Goal: Task Accomplishment & Management: Use online tool/utility

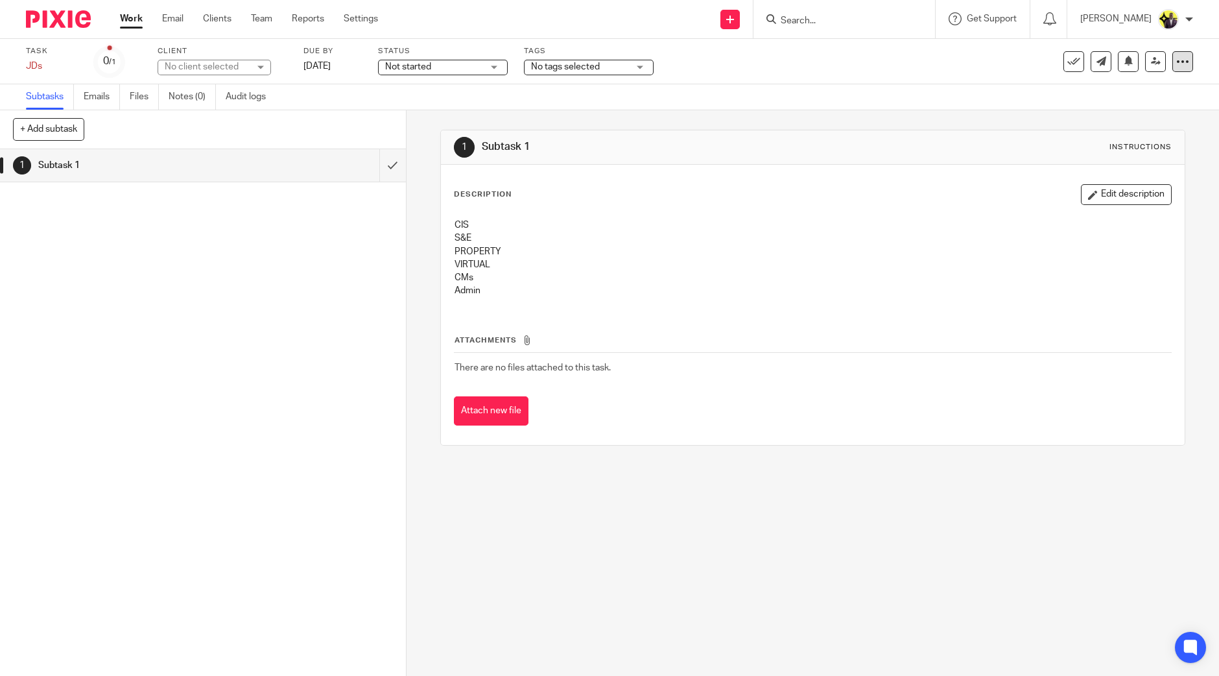
click at [1172, 67] on div at bounding box center [1182, 61] width 21 height 21
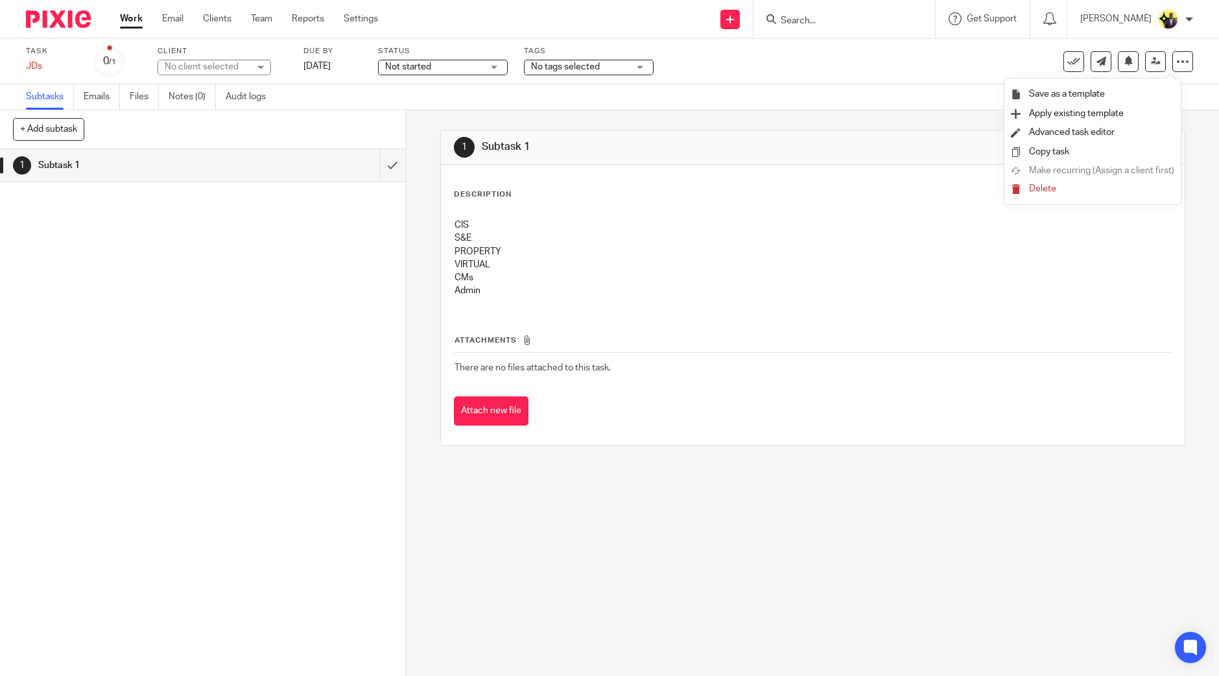
click at [1041, 189] on span "Delete" at bounding box center [1042, 188] width 27 height 9
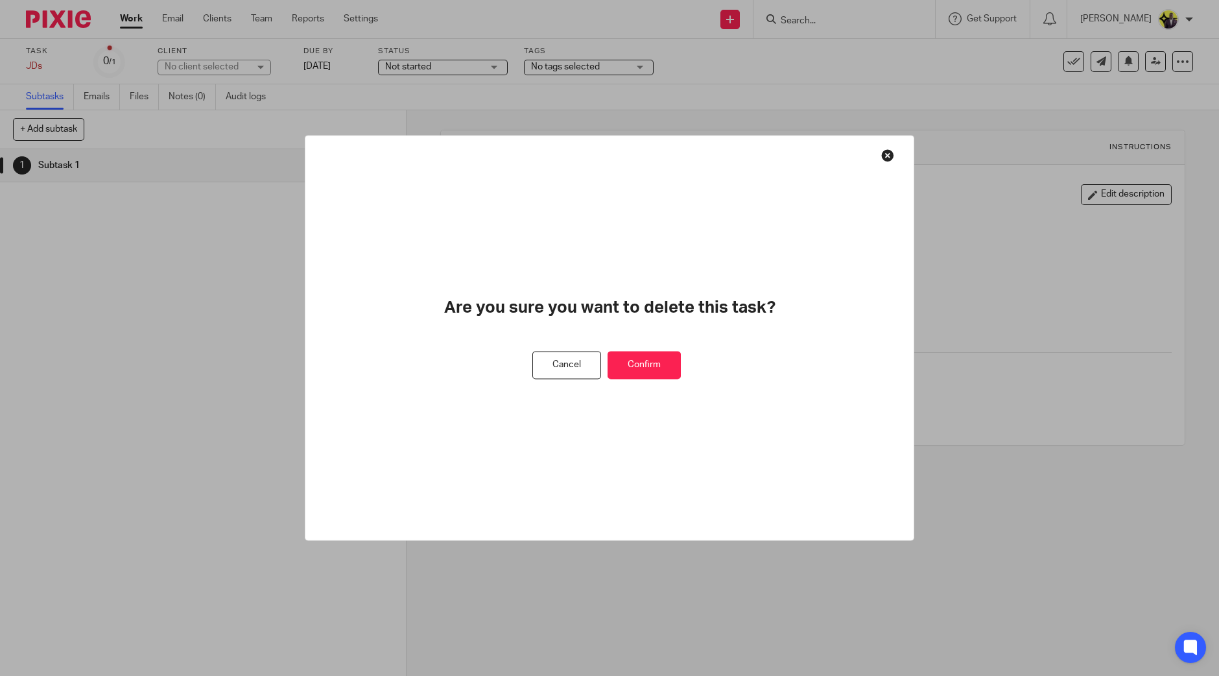
click at [1123, 298] on div at bounding box center [609, 338] width 1219 height 676
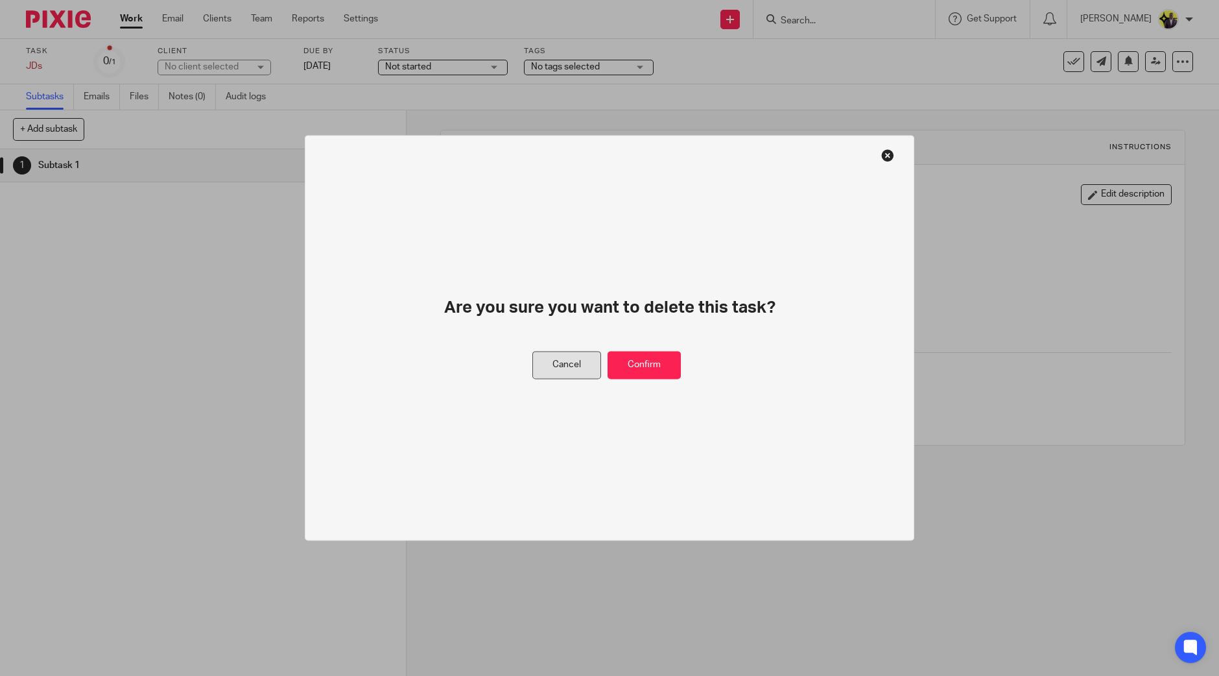
click at [581, 369] on button "Cancel" at bounding box center [566, 365] width 69 height 28
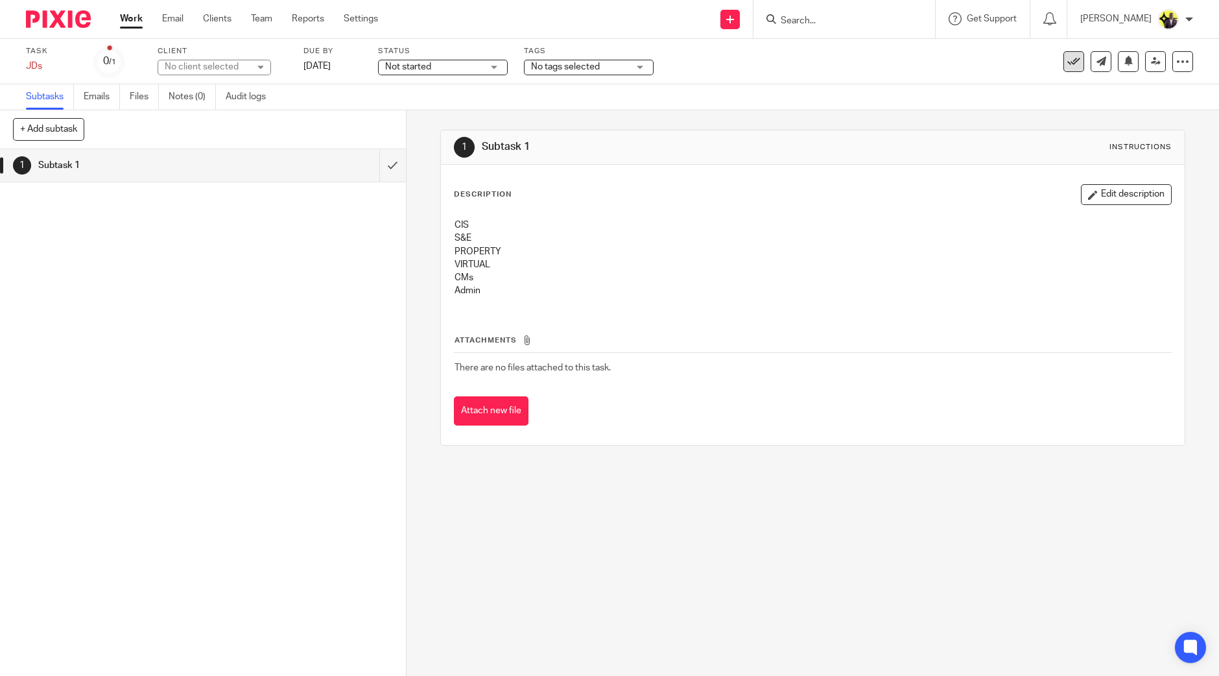
click at [1067, 58] on icon at bounding box center [1073, 61] width 13 height 13
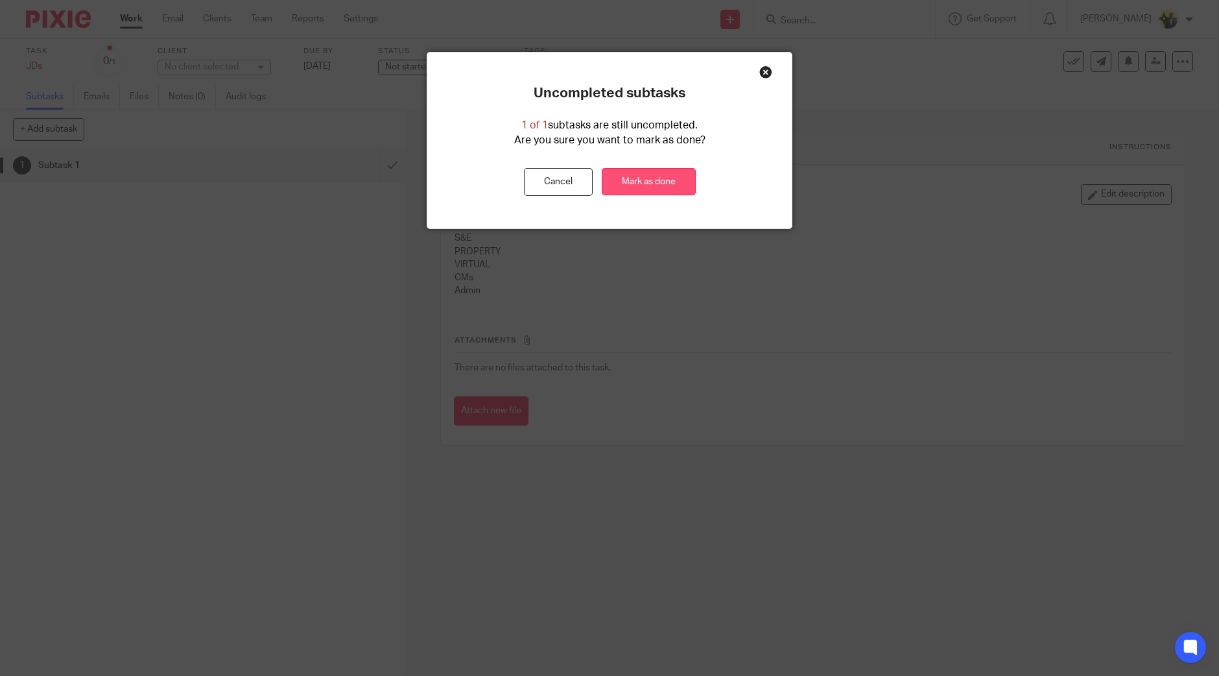
click at [652, 175] on link "Mark as done" at bounding box center [649, 182] width 94 height 28
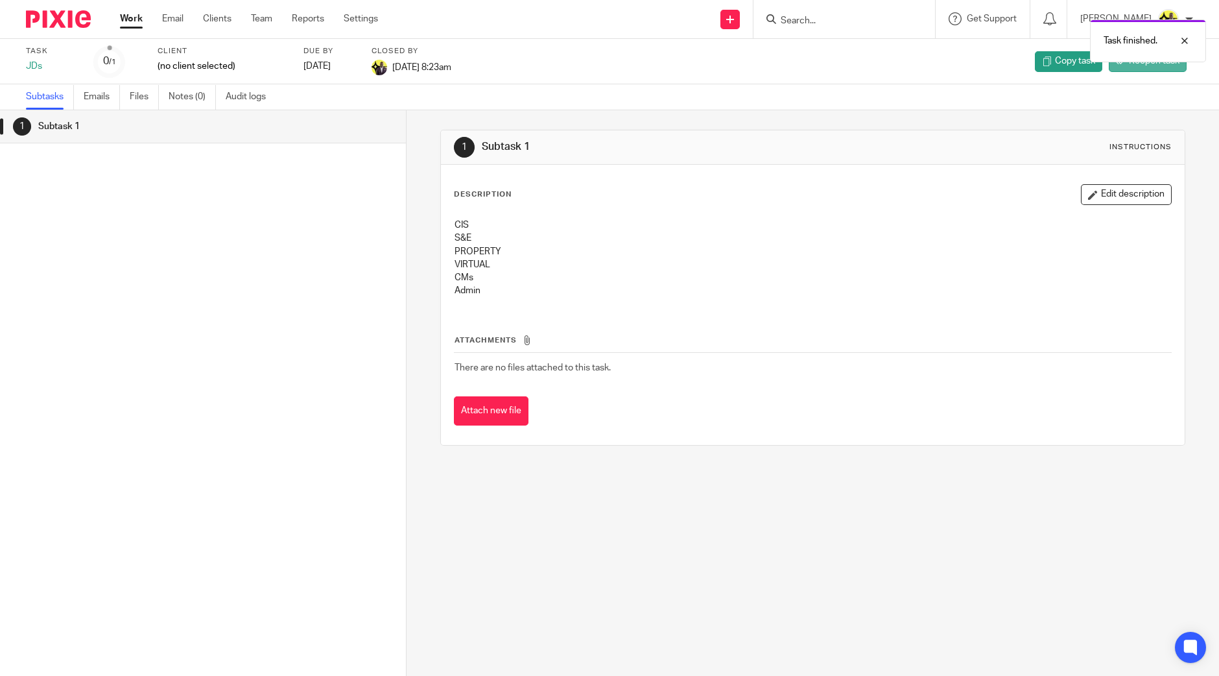
click at [1134, 71] on link "Reopen task" at bounding box center [1148, 61] width 78 height 21
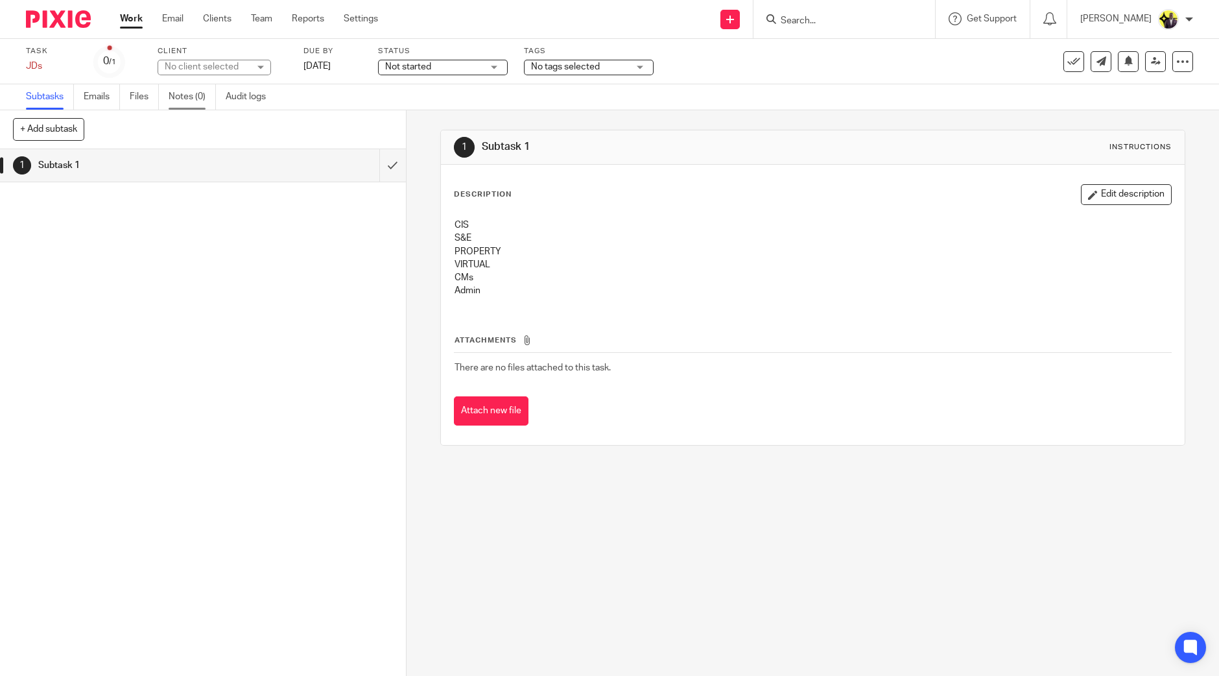
click at [198, 96] on link "Notes (0)" at bounding box center [192, 96] width 47 height 25
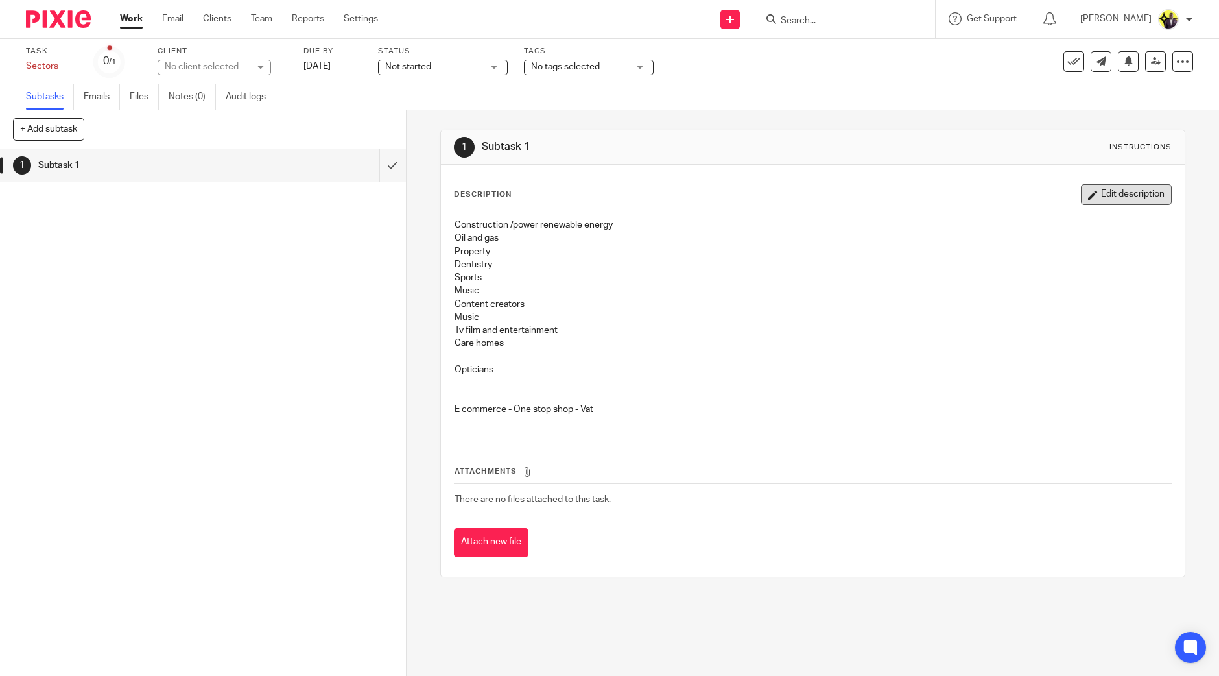
click at [1095, 189] on button "Edit description" at bounding box center [1126, 194] width 91 height 21
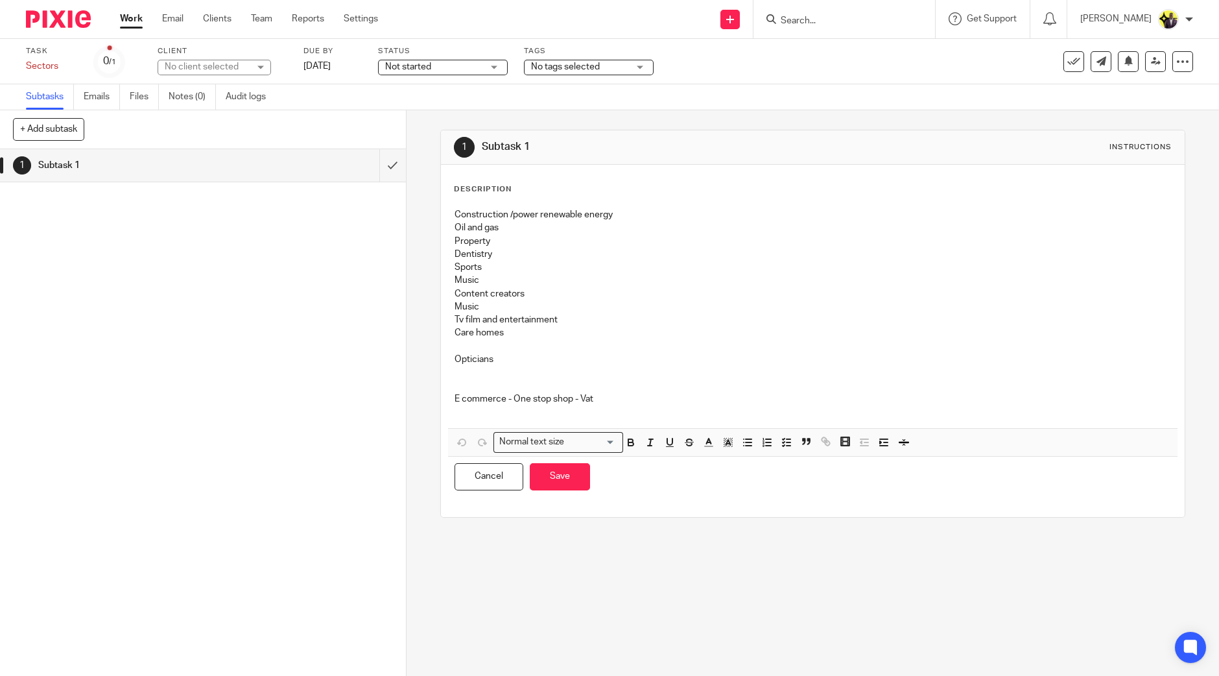
click at [521, 351] on p at bounding box center [813, 346] width 717 height 13
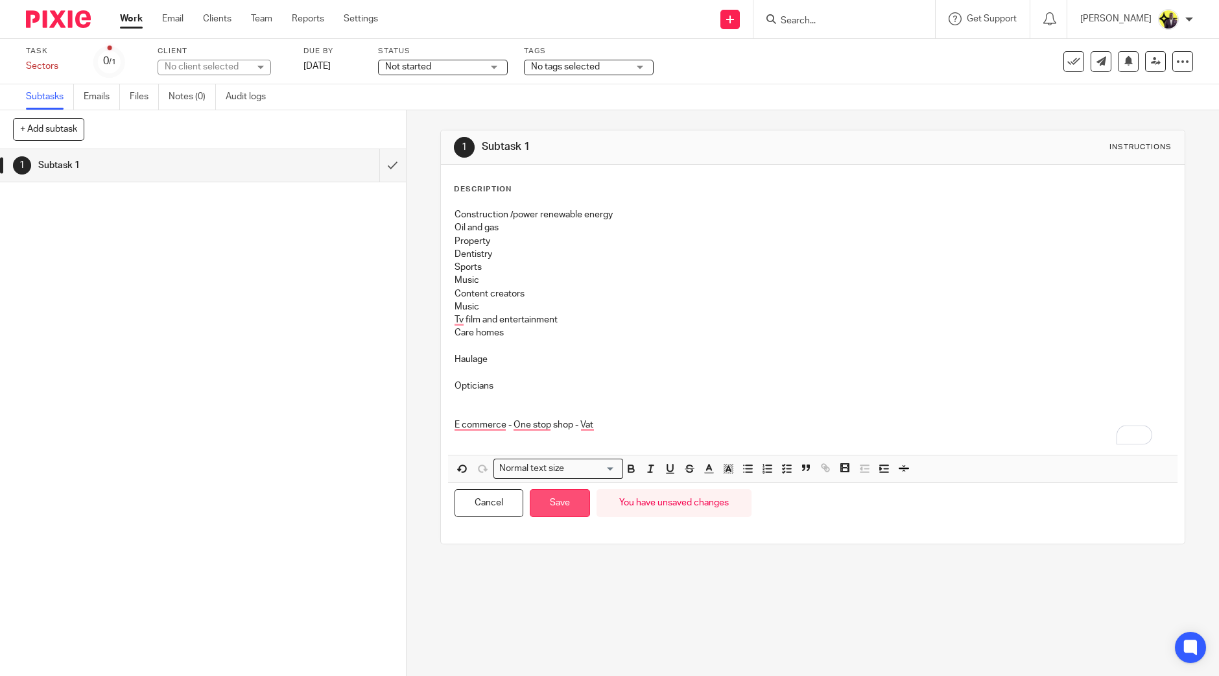
click at [564, 506] on button "Save" at bounding box center [560, 503] width 60 height 28
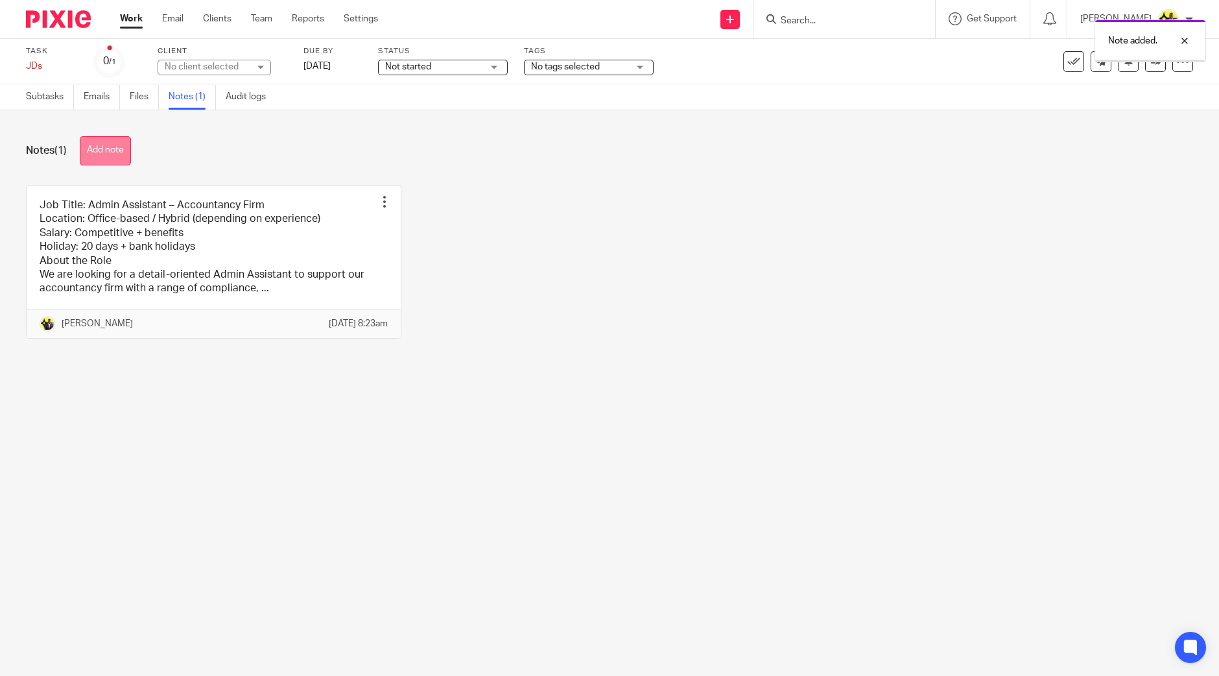
click at [113, 141] on button "Add note" at bounding box center [105, 150] width 51 height 29
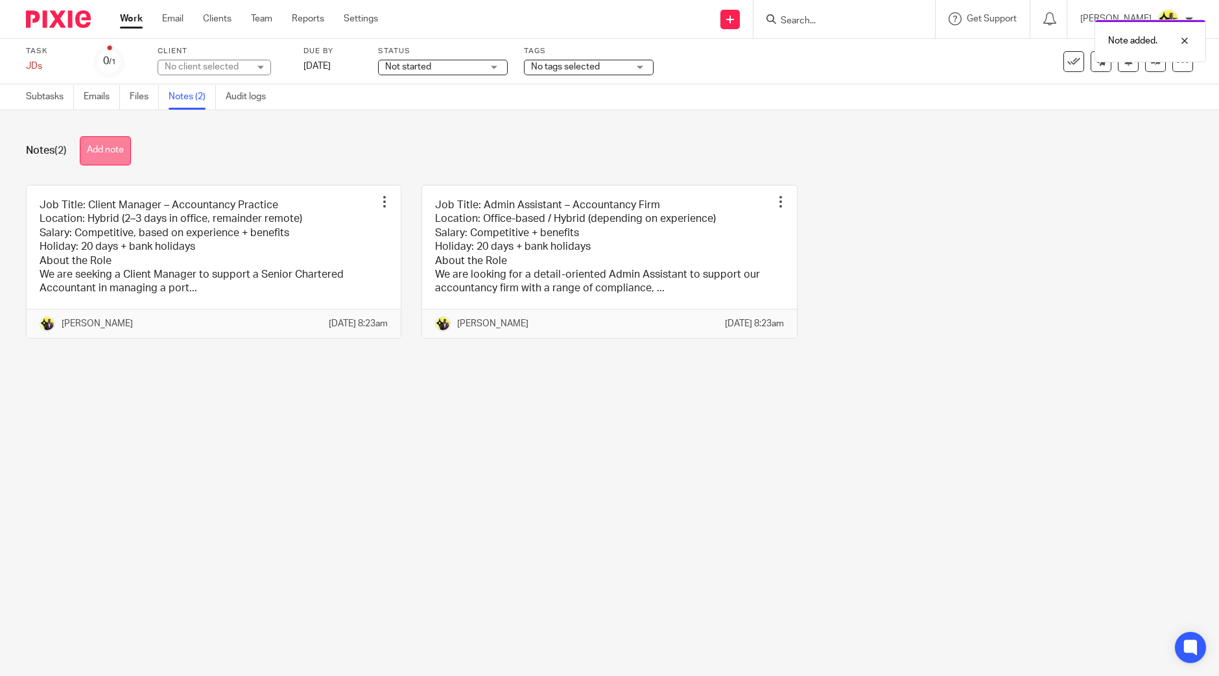
click at [122, 147] on button "Add note" at bounding box center [105, 150] width 51 height 29
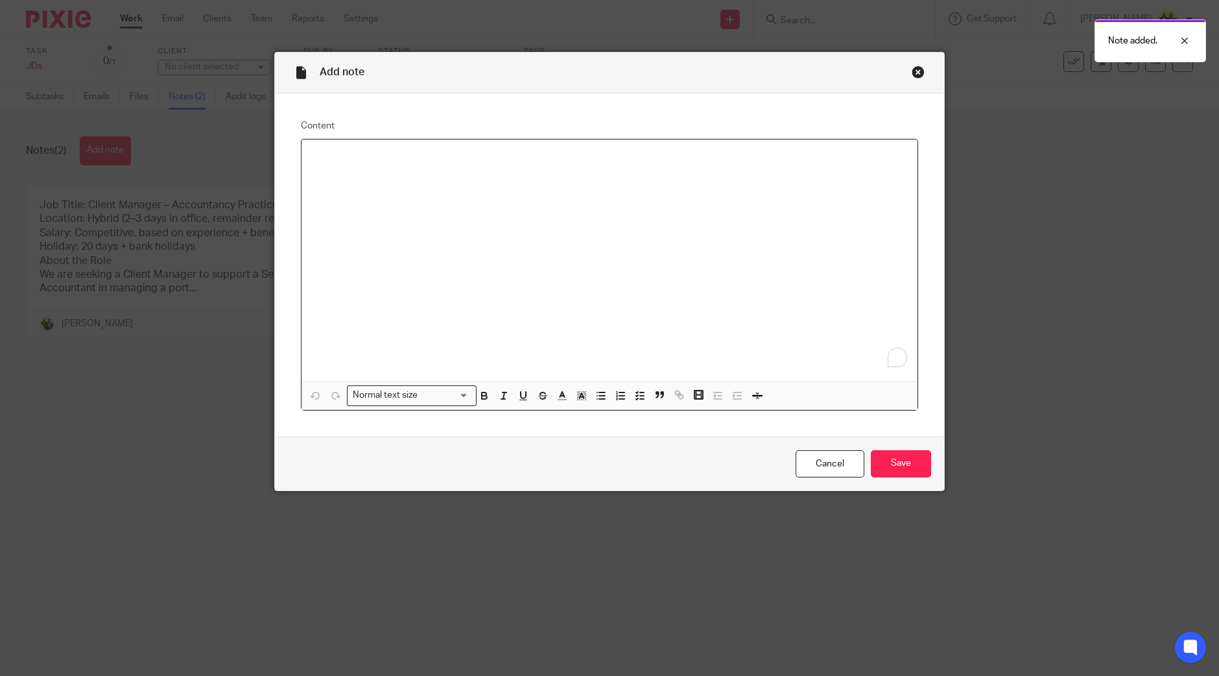
click at [514, 242] on div "To enrich screen reader interactions, please activate Accessibility in Grammarl…" at bounding box center [610, 260] width 616 height 242
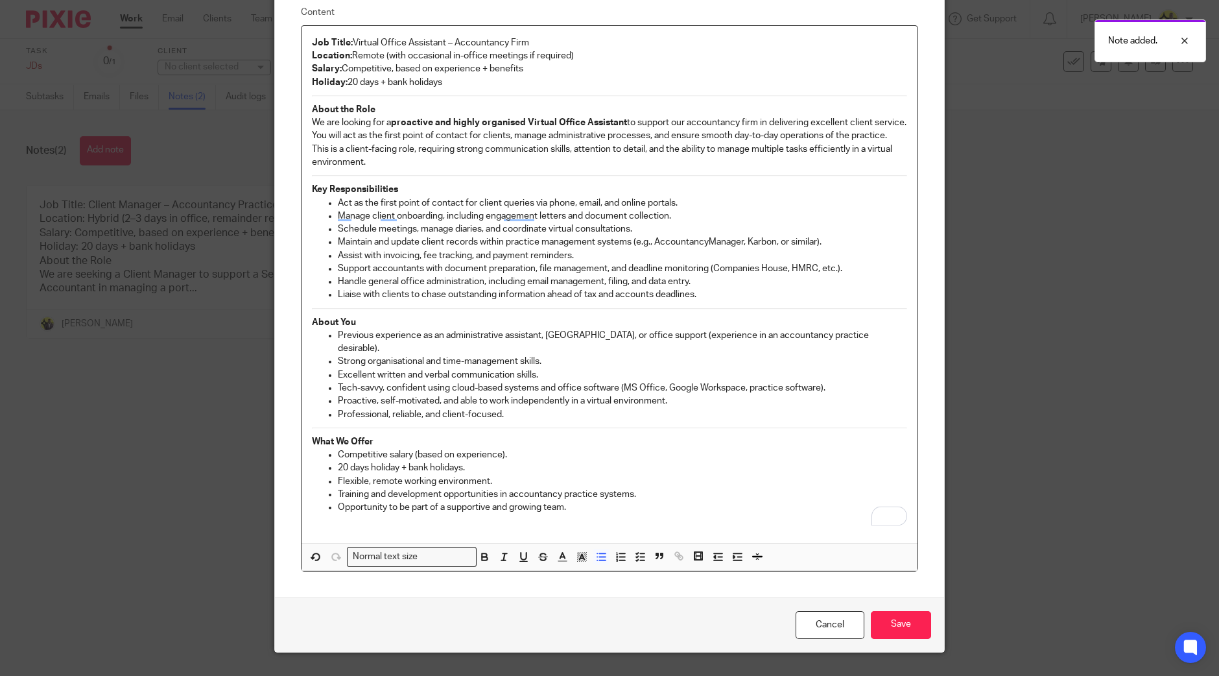
scroll to position [139, 0]
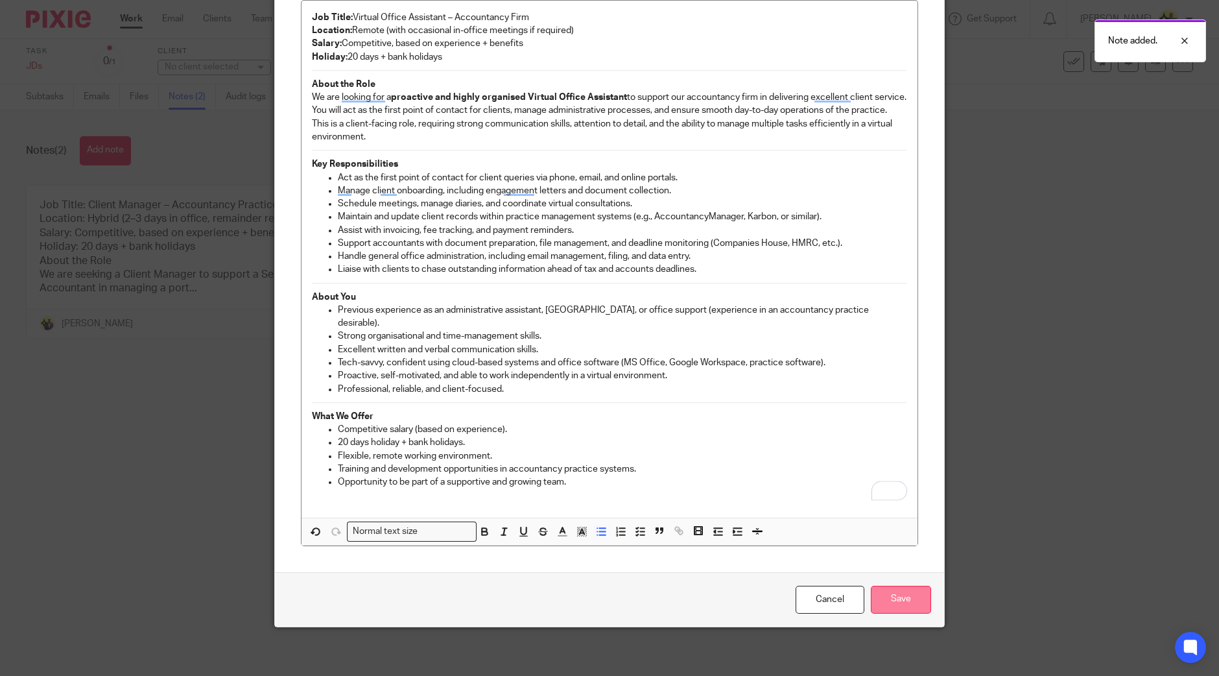
click at [903, 586] on input "Save" at bounding box center [901, 600] width 60 height 28
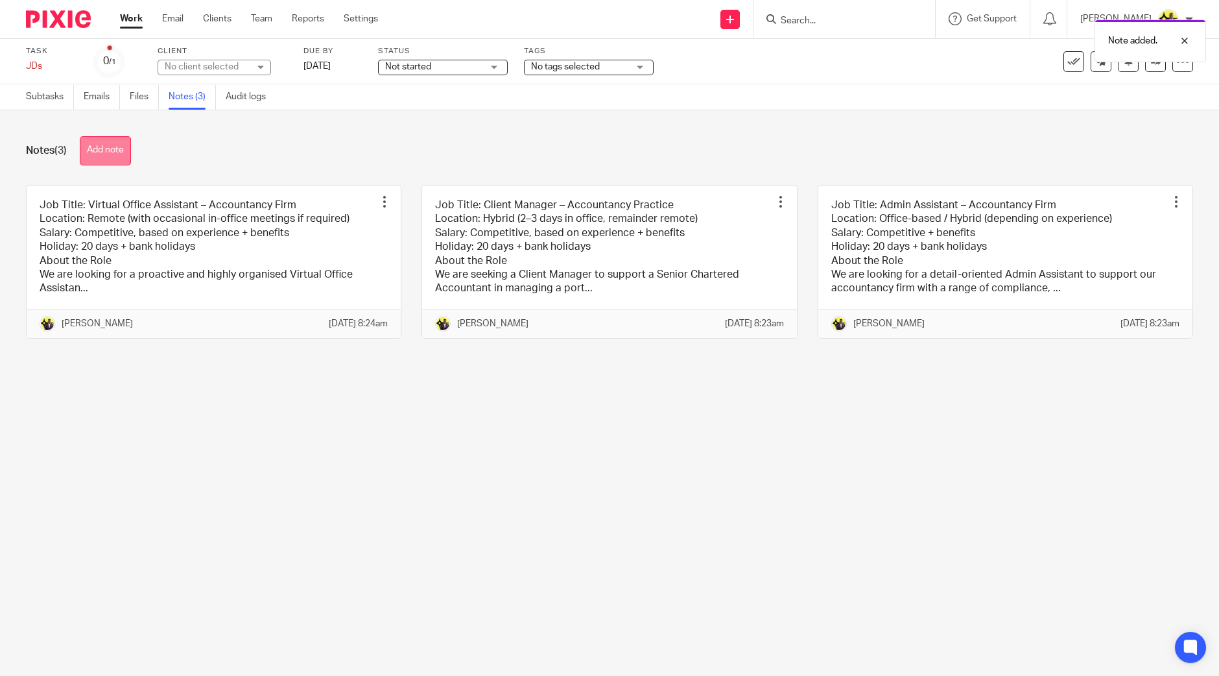
click at [130, 150] on button "Add note" at bounding box center [105, 150] width 51 height 29
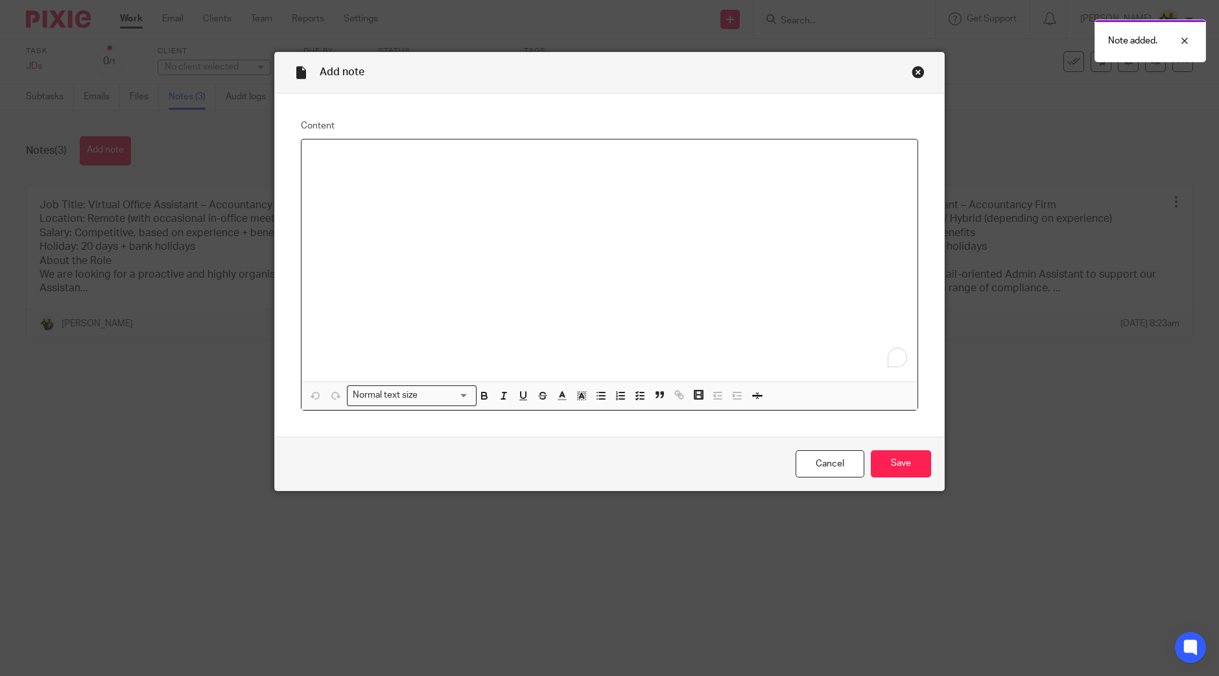
click at [519, 269] on div "To enrich screen reader interactions, please activate Accessibility in Grammarl…" at bounding box center [610, 260] width 616 height 242
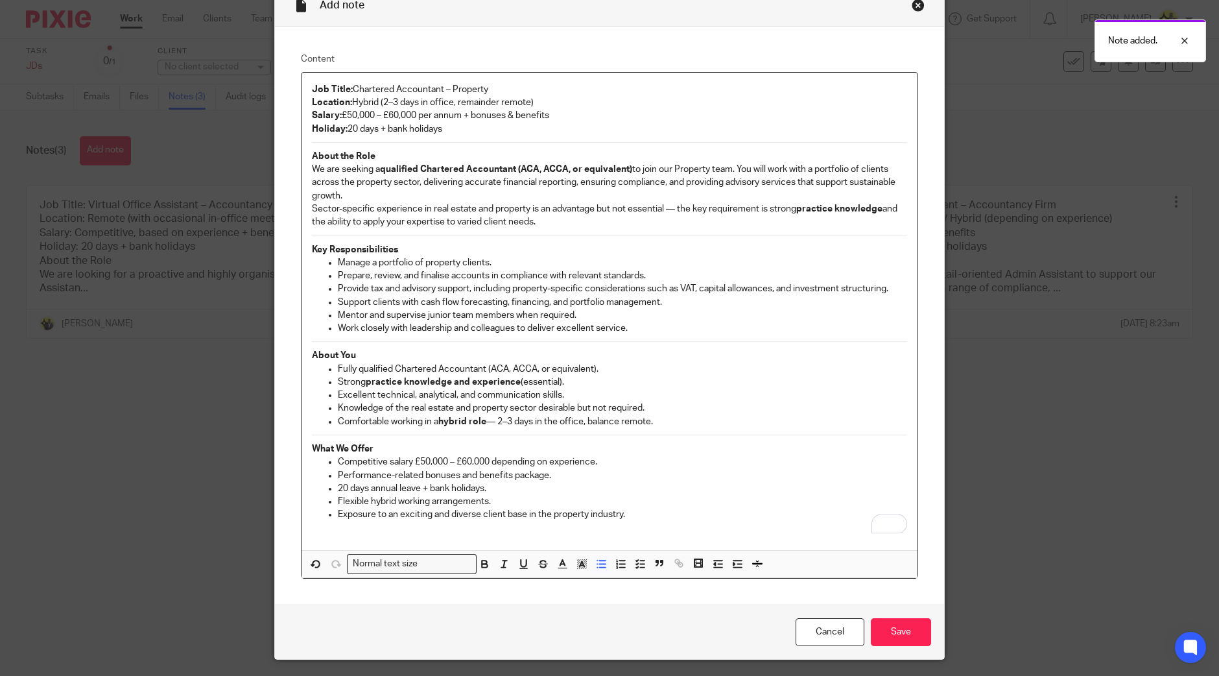
scroll to position [100, 0]
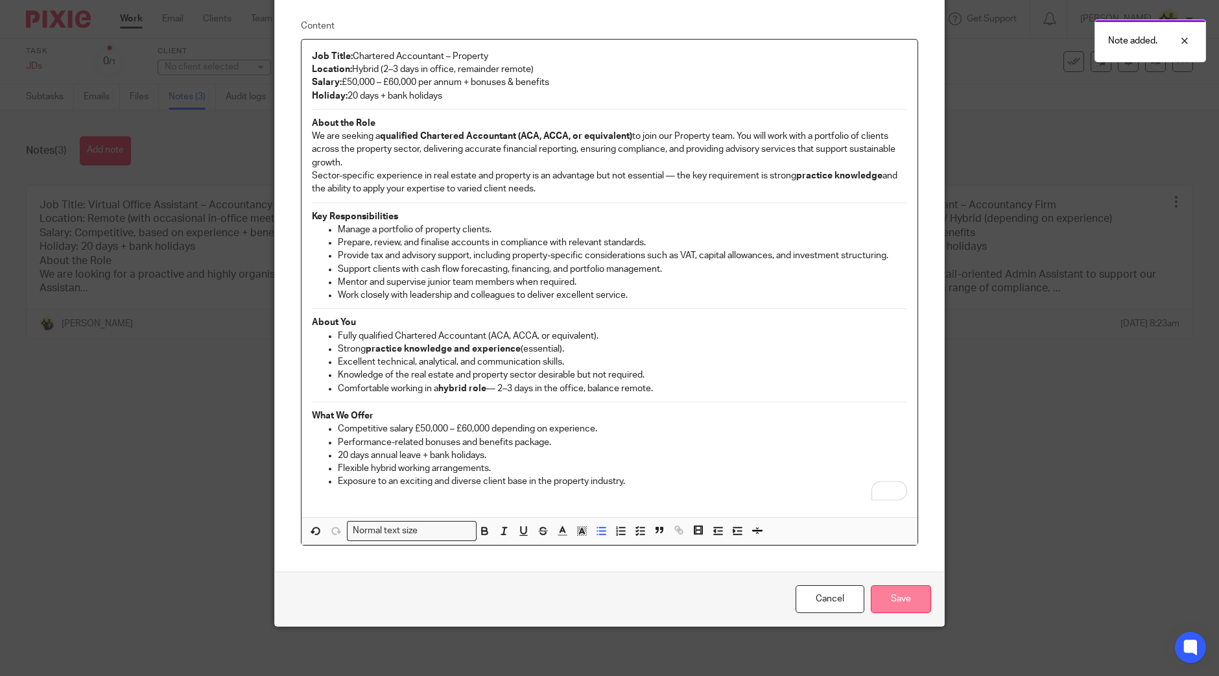
click at [904, 588] on input "Save" at bounding box center [901, 599] width 60 height 28
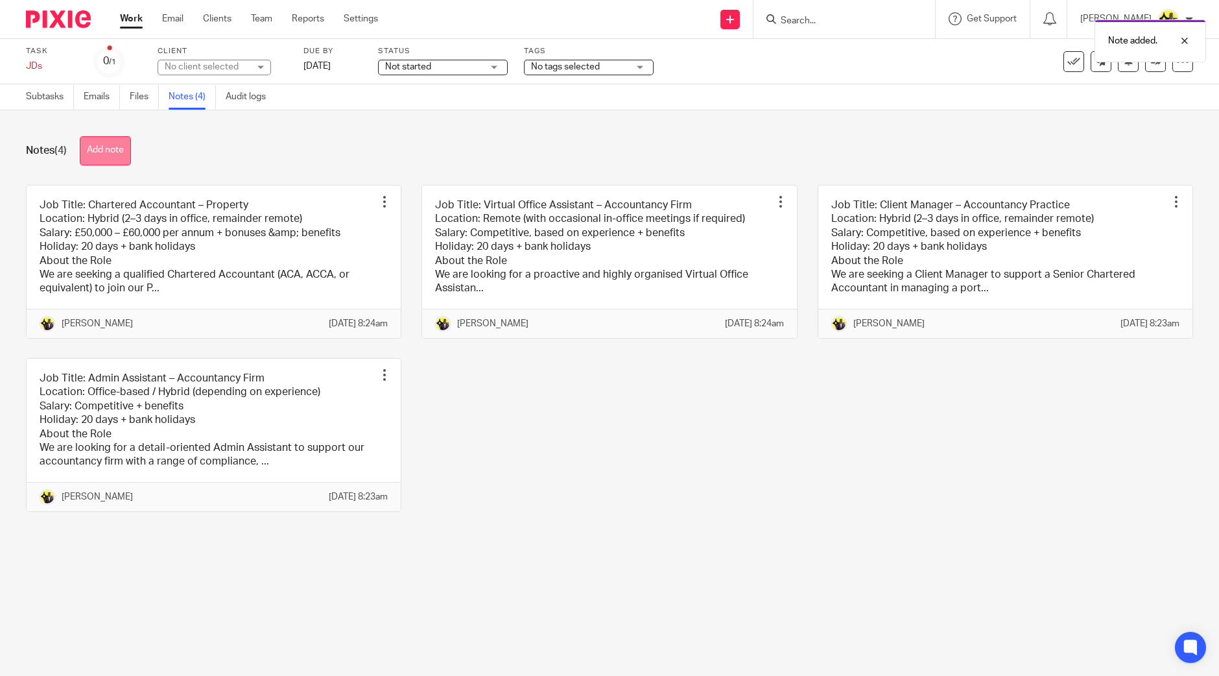
click at [126, 146] on button "Add note" at bounding box center [105, 150] width 51 height 29
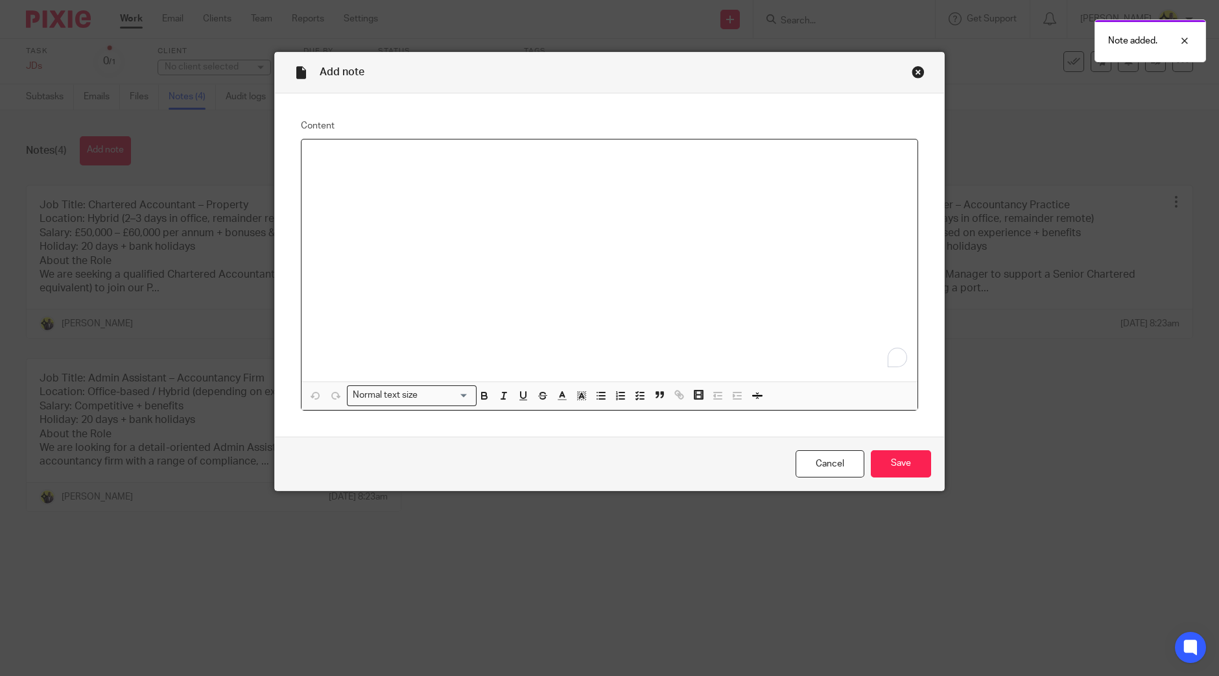
click at [597, 276] on div "To enrich screen reader interactions, please activate Accessibility in Grammarl…" at bounding box center [610, 260] width 616 height 242
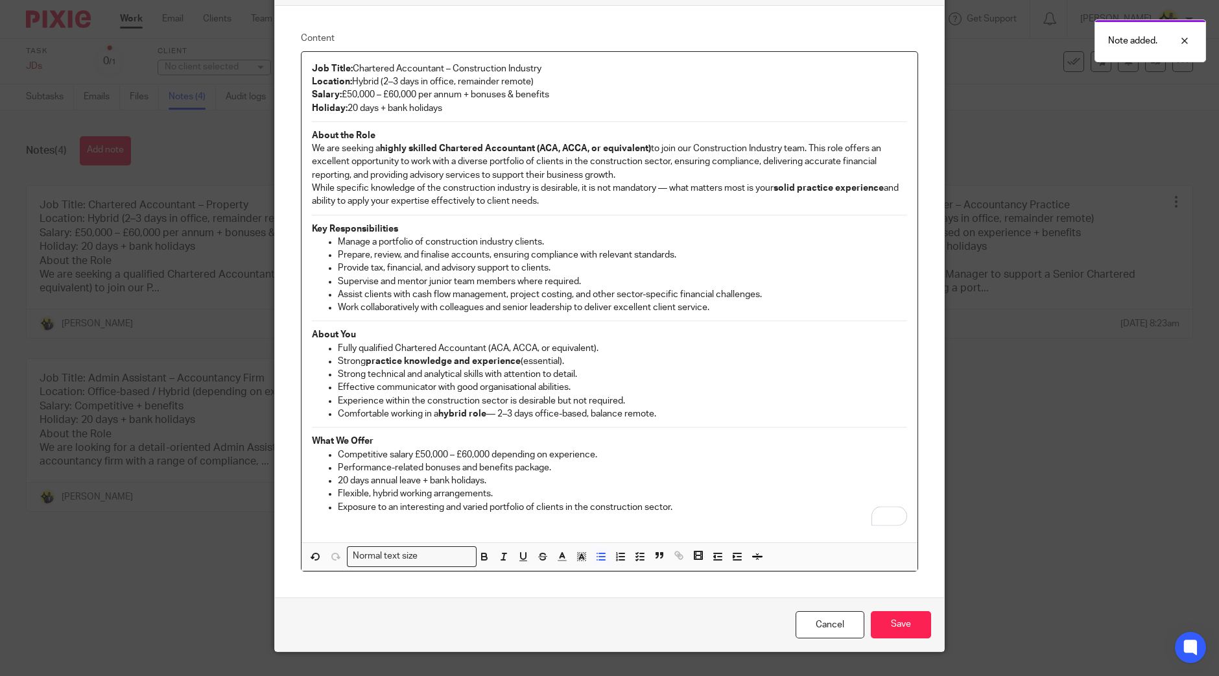
scroll to position [113, 0]
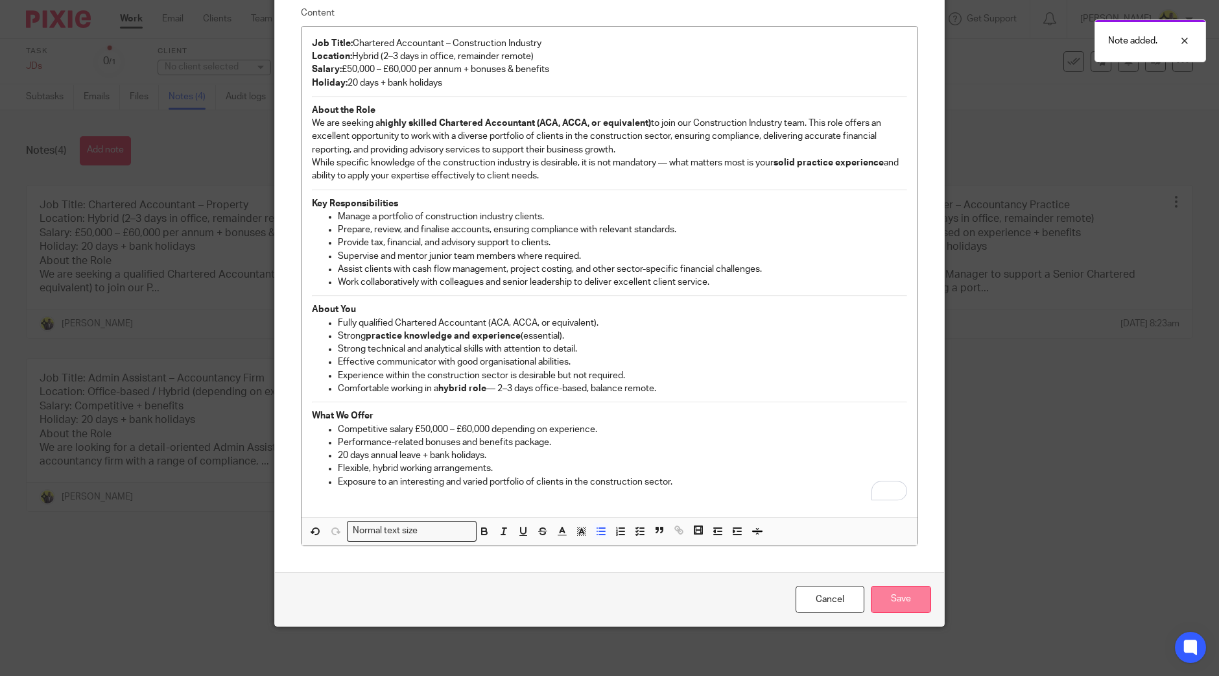
click at [901, 595] on input "Save" at bounding box center [901, 600] width 60 height 28
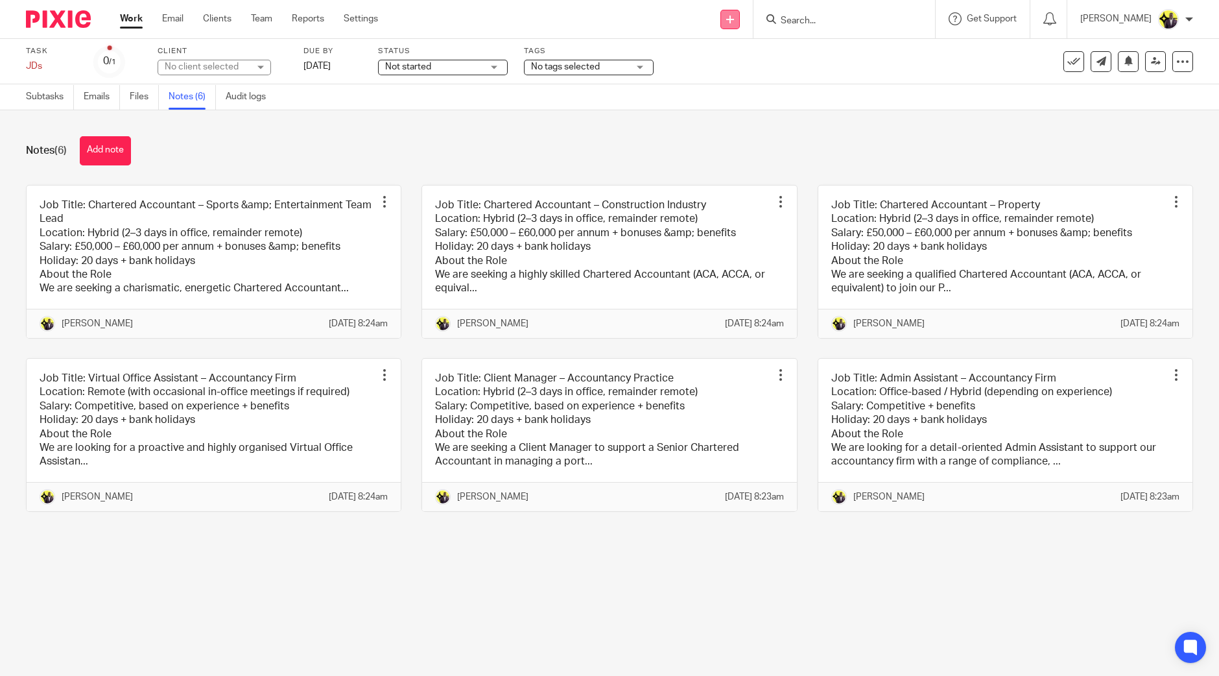
click at [734, 18] on icon at bounding box center [730, 20] width 8 height 8
click at [767, 79] on link "Create task" at bounding box center [760, 79] width 91 height 19
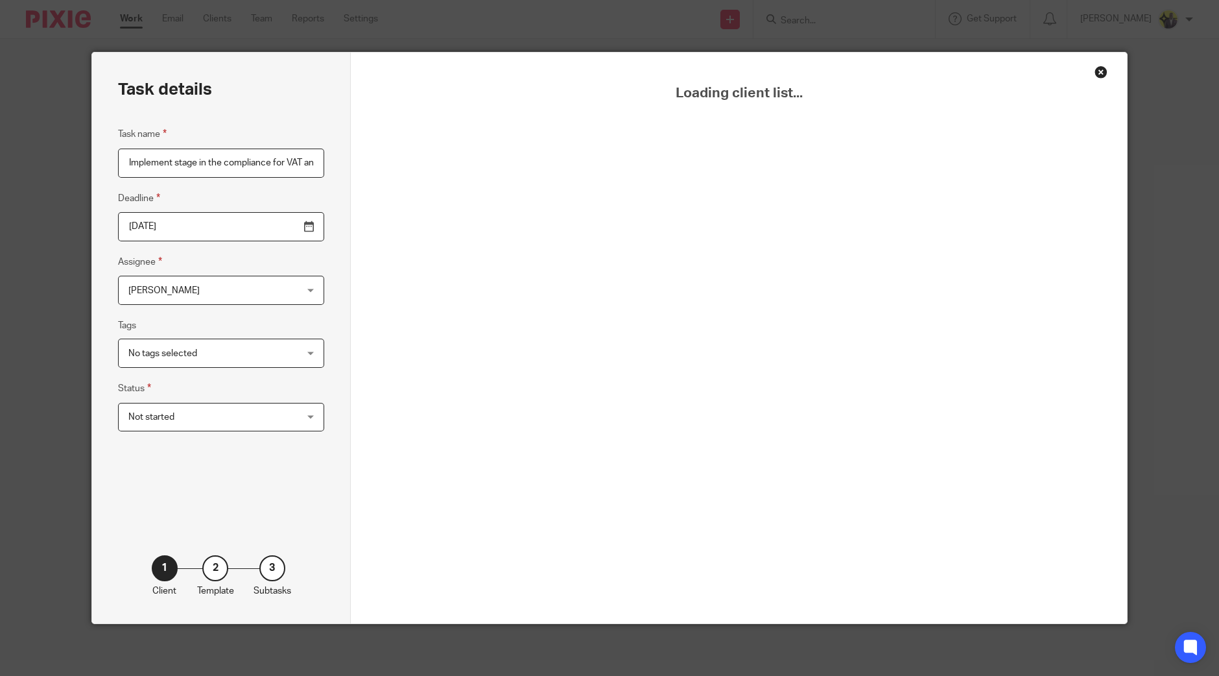
scroll to position [0, 183]
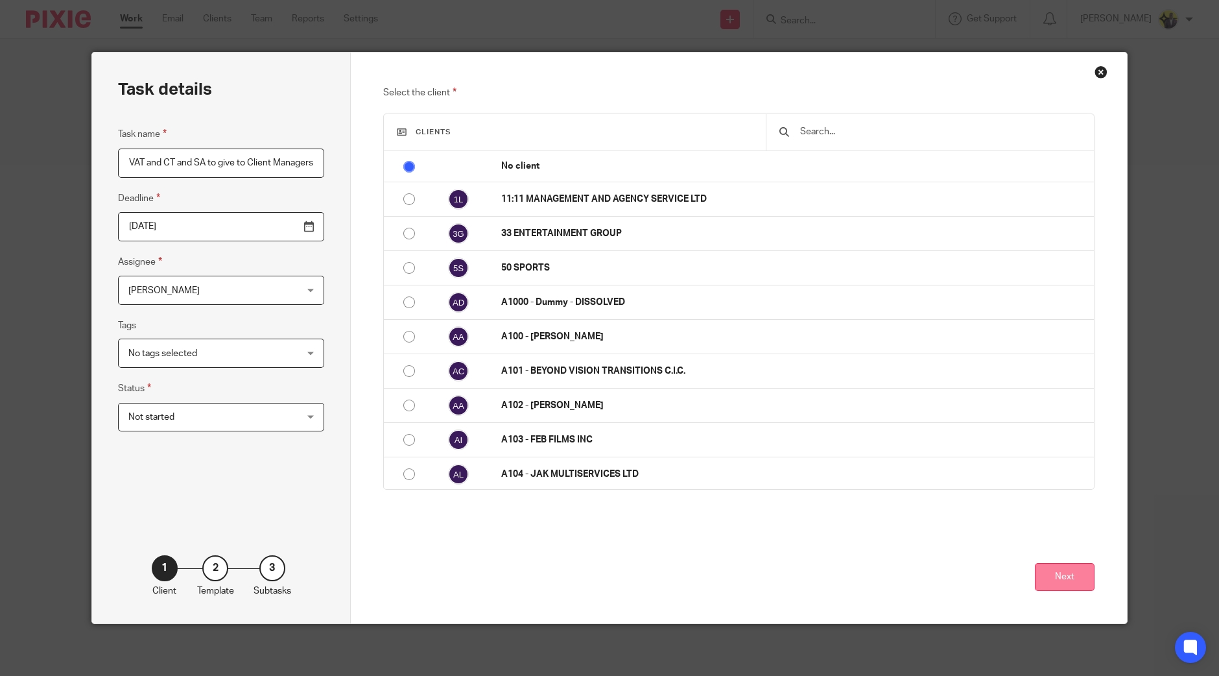
type input "Implement stage in the compliance for VAT and CT and SA to give to Client Manag…"
click at [1062, 574] on button "Next" at bounding box center [1065, 577] width 60 height 28
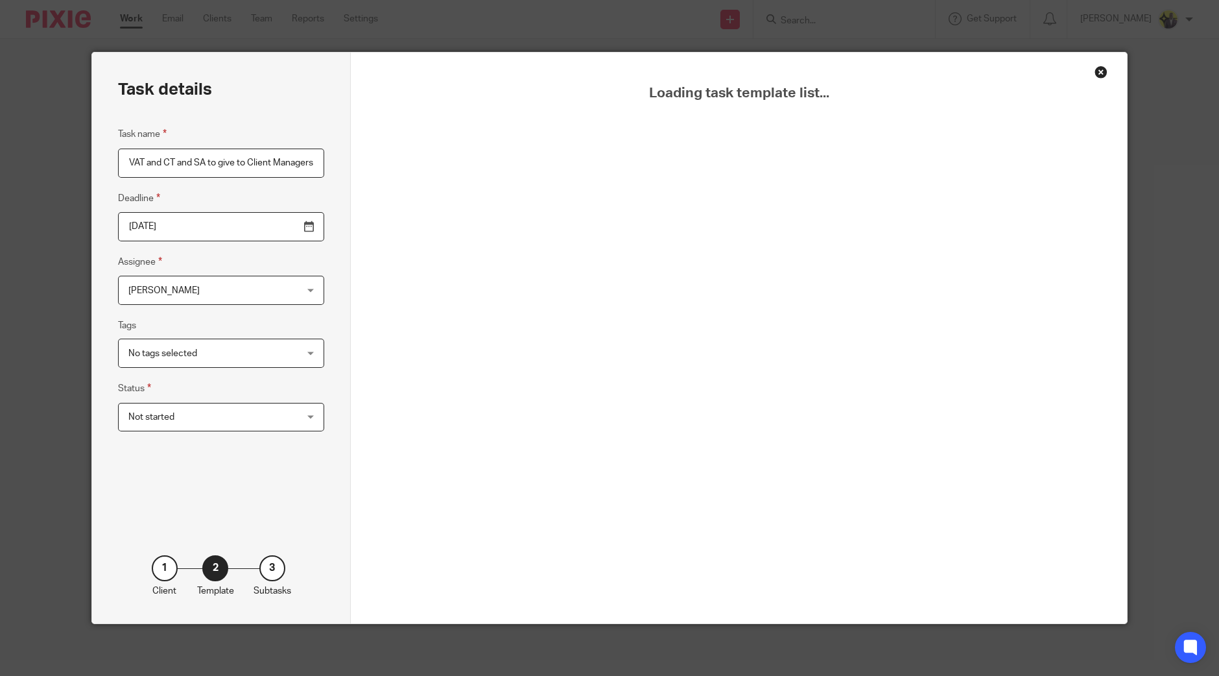
scroll to position [0, 0]
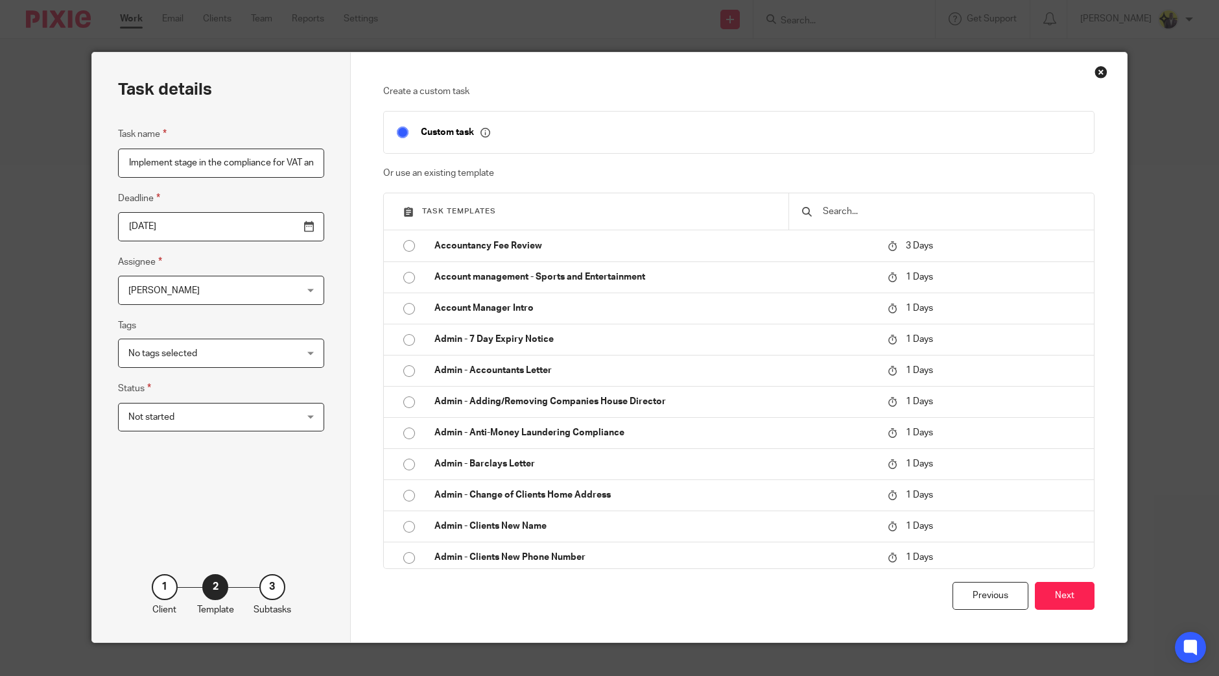
drag, startPoint x: 1055, startPoint y: 600, endPoint x: 1051, endPoint y: 595, distance: 6.9
click at [1055, 599] on button "Next" at bounding box center [1065, 596] width 60 height 28
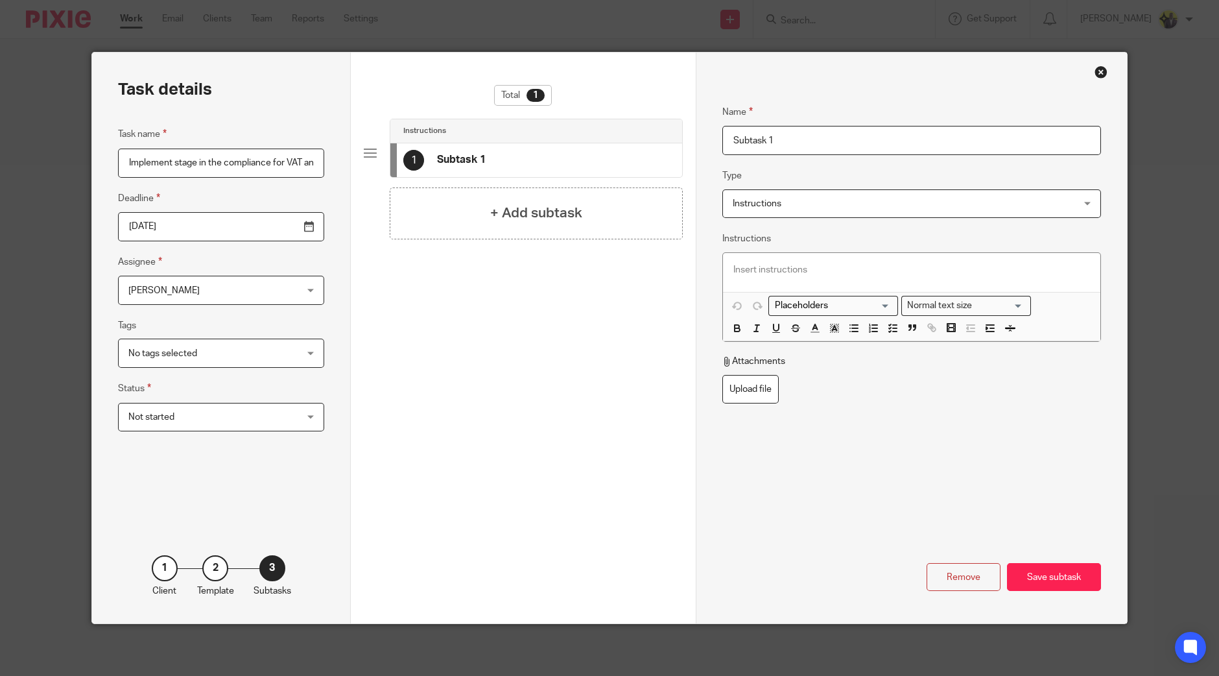
click at [785, 259] on div at bounding box center [911, 272] width 377 height 39
click at [1038, 567] on div "Save subtask" at bounding box center [1054, 577] width 94 height 28
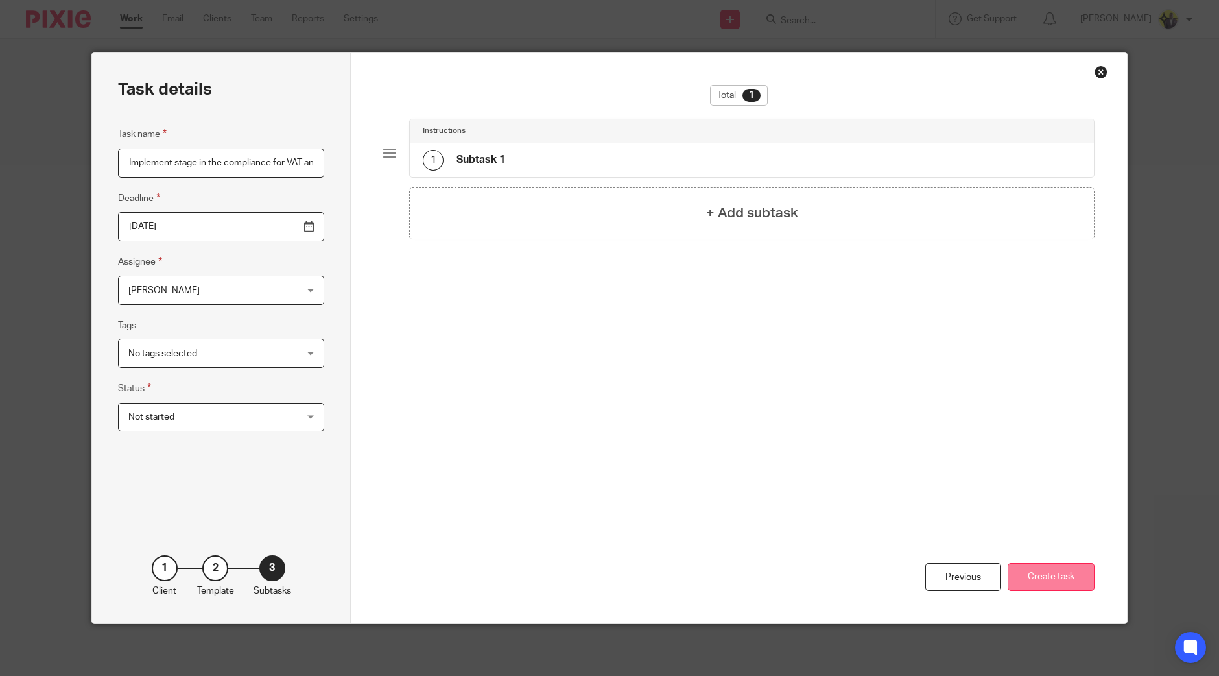
click at [1044, 576] on button "Create task" at bounding box center [1051, 577] width 87 height 28
